Goal: Task Accomplishment & Management: Manage account settings

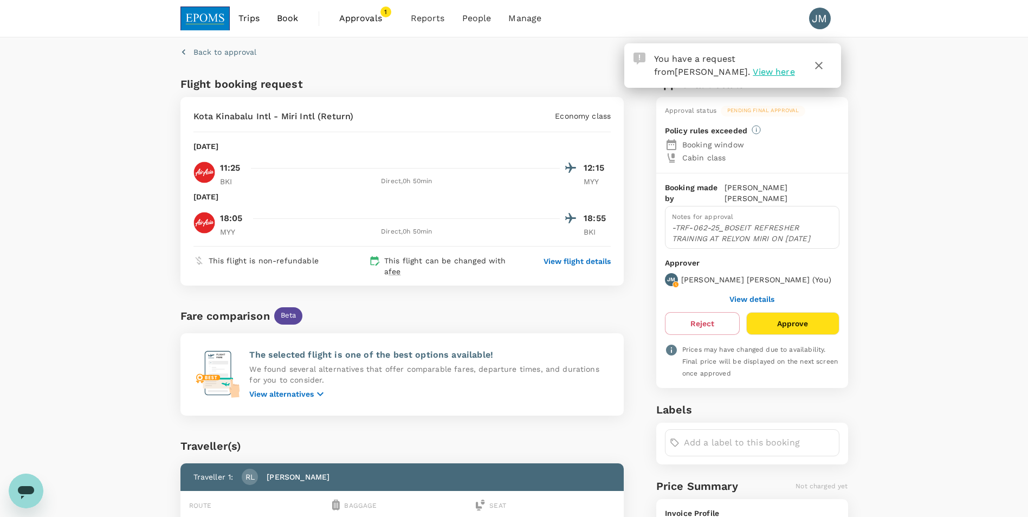
click at [753, 73] on span "View here" at bounding box center [774, 72] width 42 height 10
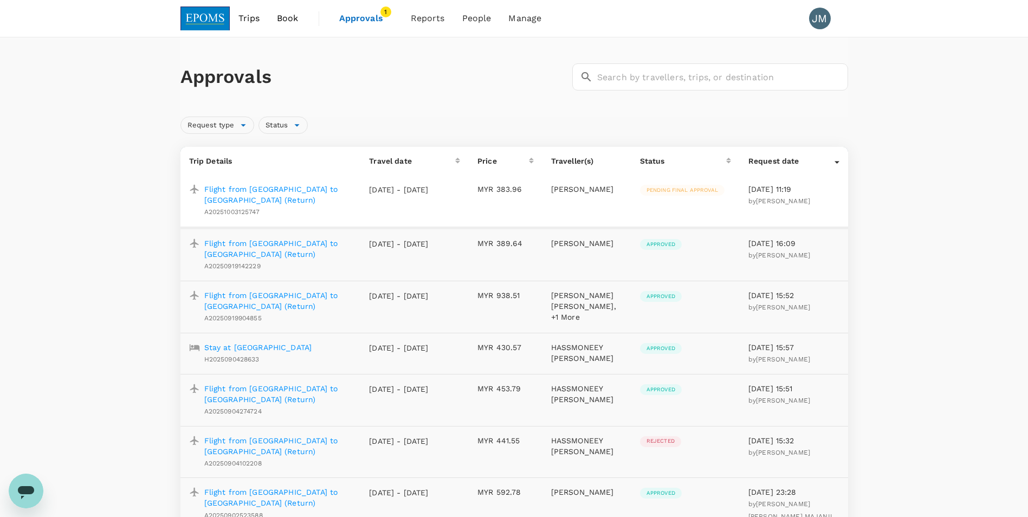
click at [308, 189] on p "Flight from [GEOGRAPHIC_DATA] to [GEOGRAPHIC_DATA] (Return)" at bounding box center [278, 195] width 148 height 22
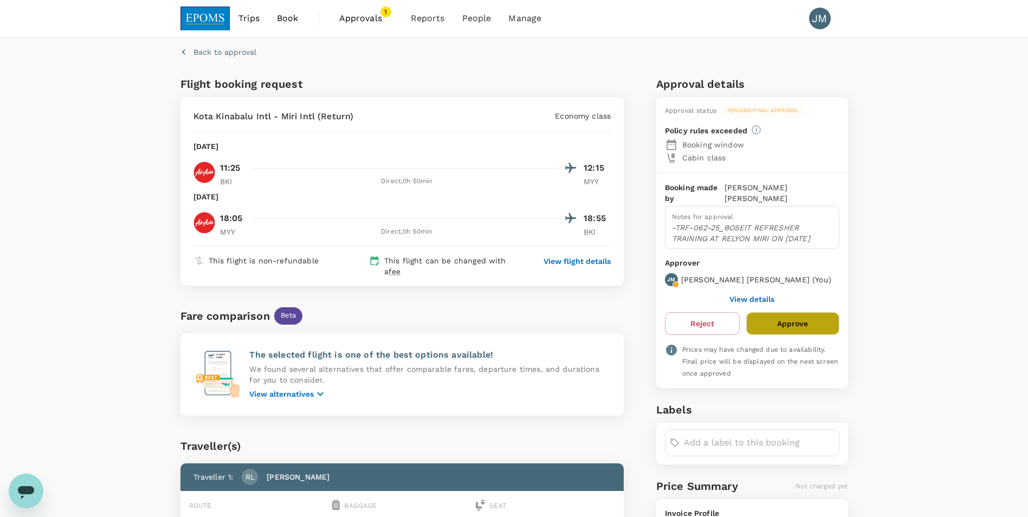
click at [804, 314] on button "Approve" at bounding box center [792, 323] width 93 height 23
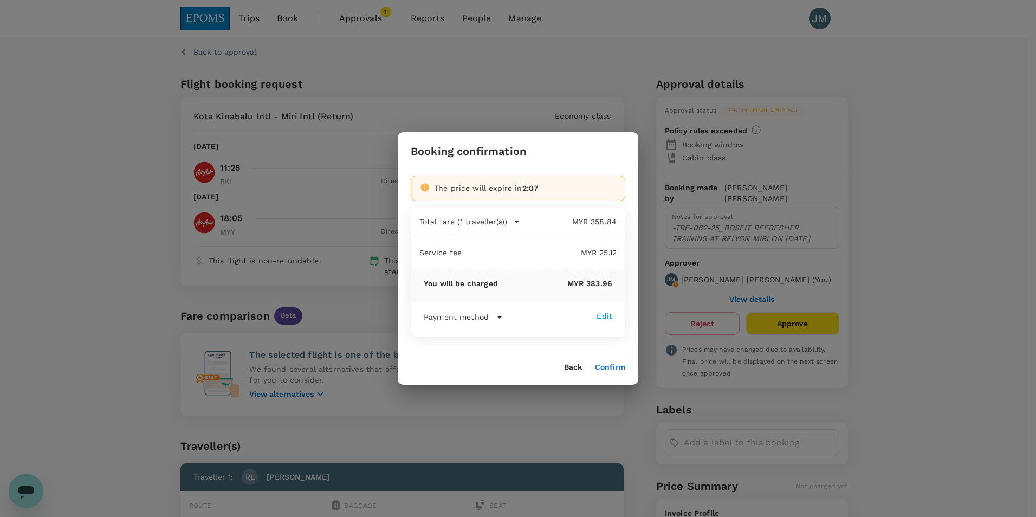
click at [619, 367] on button "Confirm" at bounding box center [610, 367] width 30 height 9
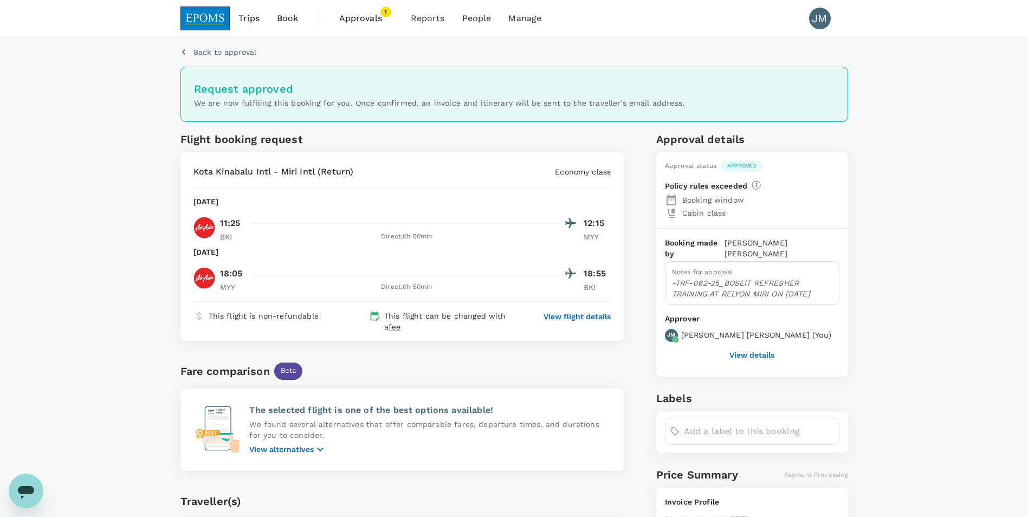
click at [362, 16] on span "Approvals" at bounding box center [366, 18] width 54 height 13
